Goal: Transaction & Acquisition: Purchase product/service

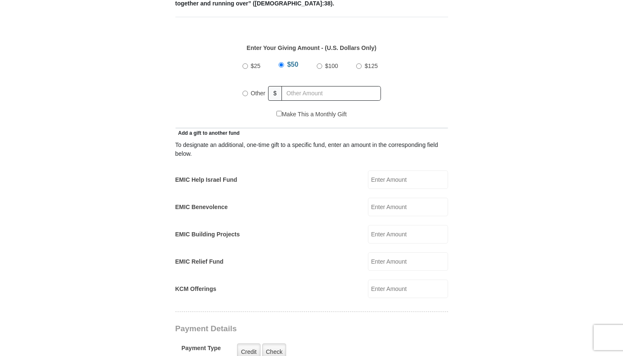
scroll to position [384, 0]
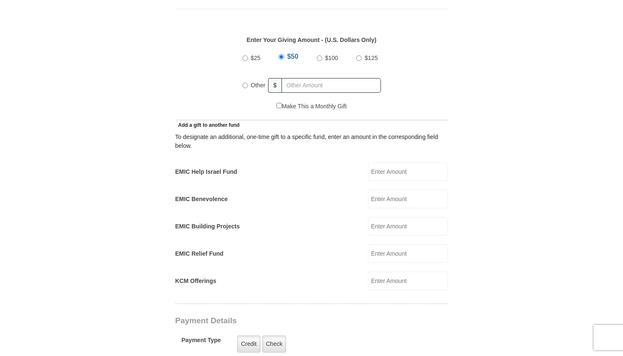
click at [248, 76] on label "Other" at bounding box center [258, 85] width 21 height 18
click at [247, 83] on input "Other" at bounding box center [244, 85] width 5 height 5
radio input "true"
type input "10"
click at [394, 77] on div "$25 $50 $100 $125 Other $ 10" at bounding box center [312, 74] width 264 height 55
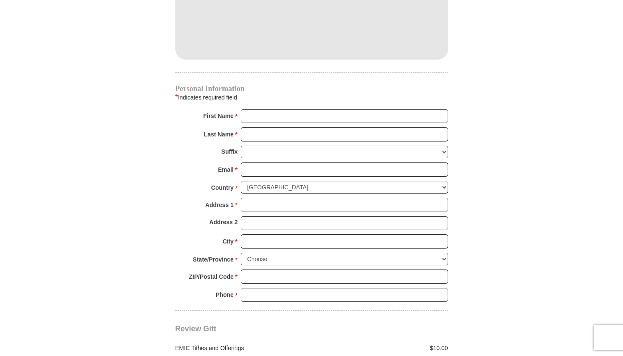
scroll to position [787, 0]
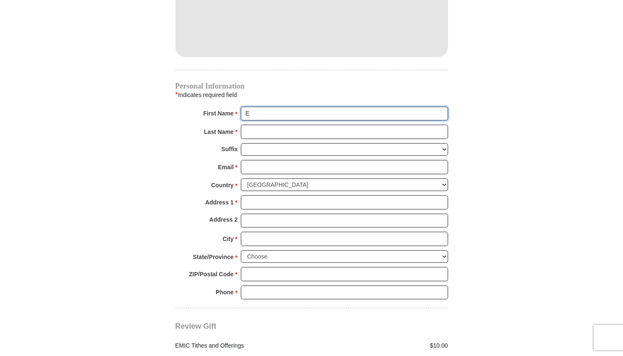
type input "Eric"
type input "Hershberger"
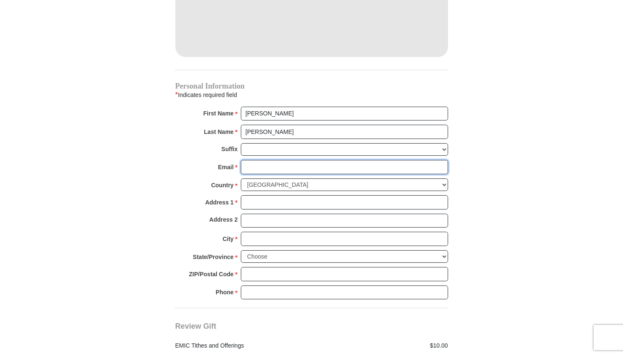
type input "erichershberger7@gmail.com"
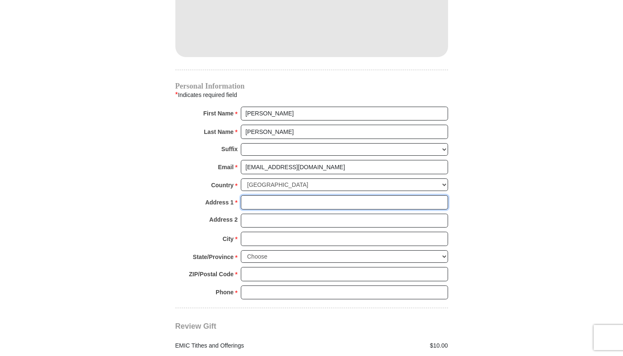
type input "2825 Nimishillen Church Rd NE"
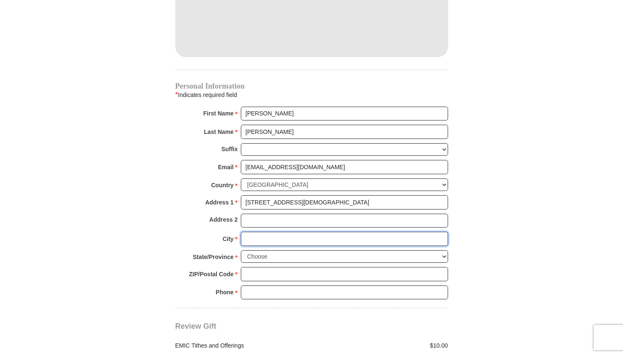
type input "Canton"
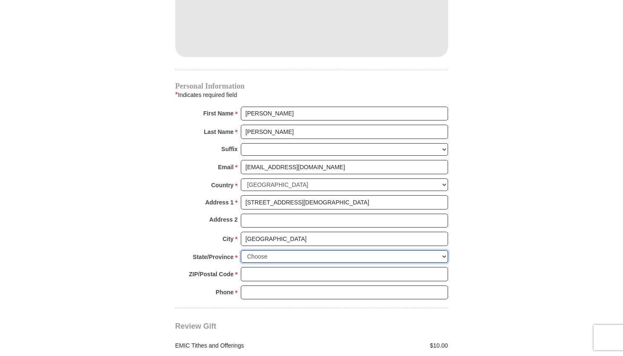
select select "OH"
type input "44721"
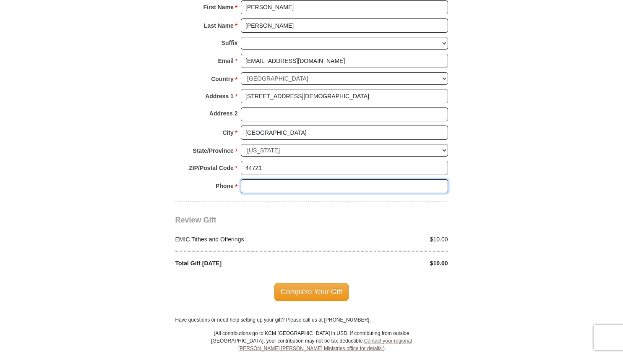
scroll to position [895, 0]
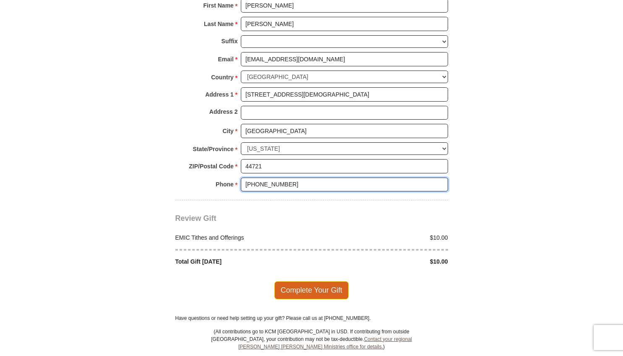
type input "330-685-6618"
click at [319, 281] on span "Complete Your Gift" at bounding box center [311, 290] width 74 height 18
